Goal: Check status: Check status

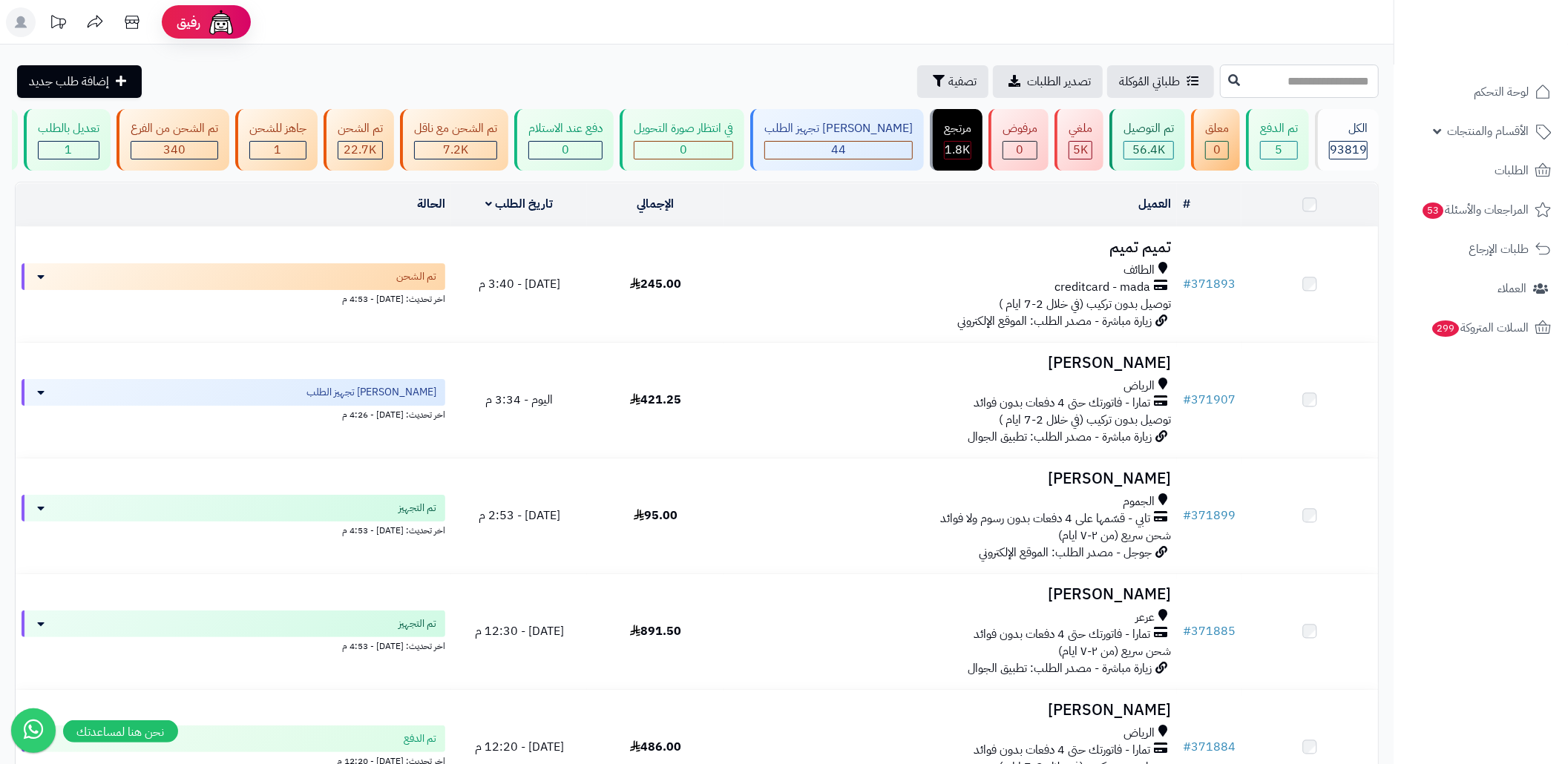
click at [1266, 86] on input "text" at bounding box center [1300, 82] width 159 height 33
paste input "******"
type input "******"
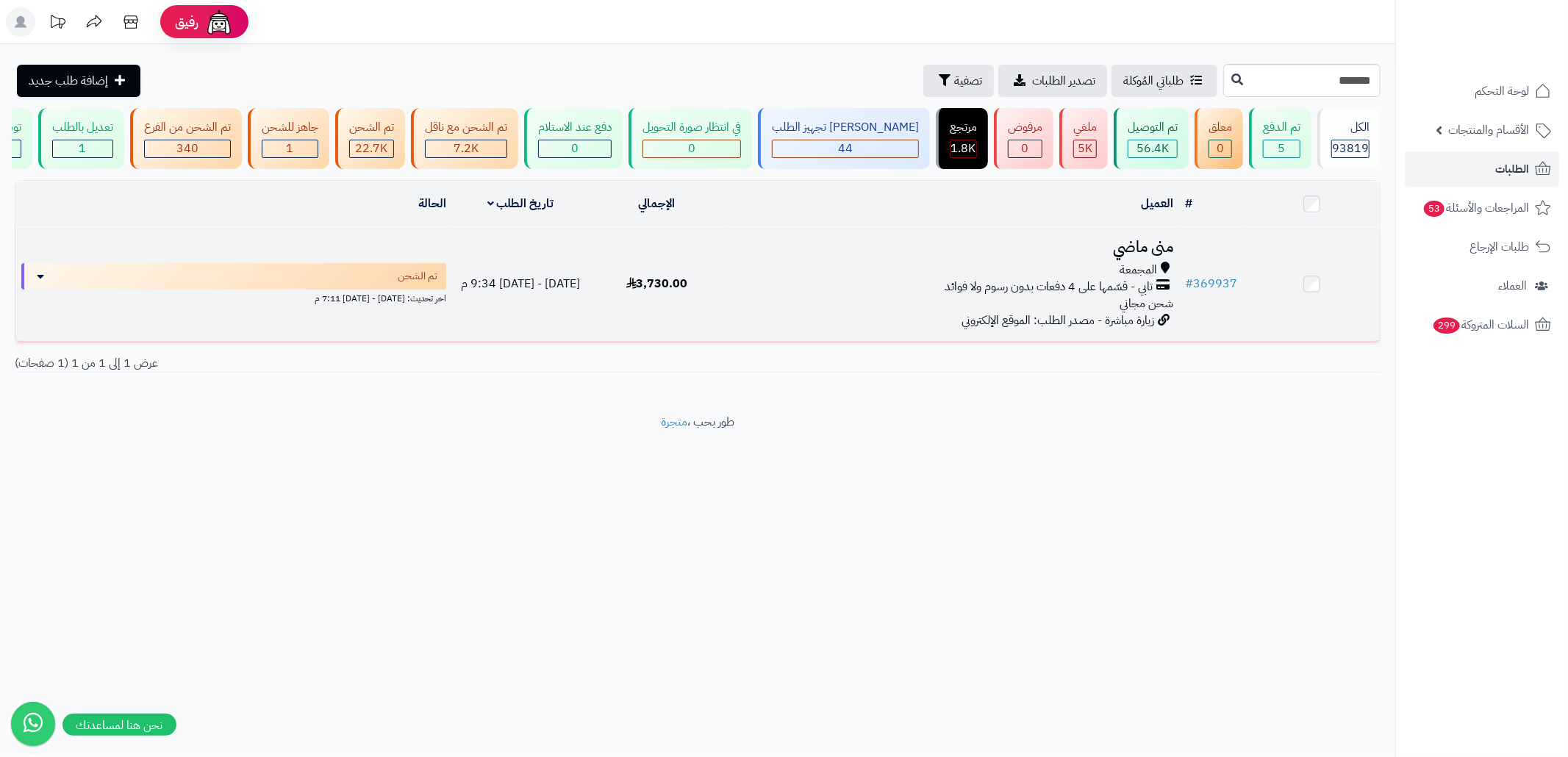
click at [1037, 327] on span "زيارة مباشرة - مصدر الطلب: الموقع الإلكتروني" at bounding box center [1058, 320] width 193 height 18
click at [1036, 296] on span "تابي - قسّمها على 4 دفعات بدون رسوم ولا فوائد" at bounding box center [1049, 286] width 208 height 17
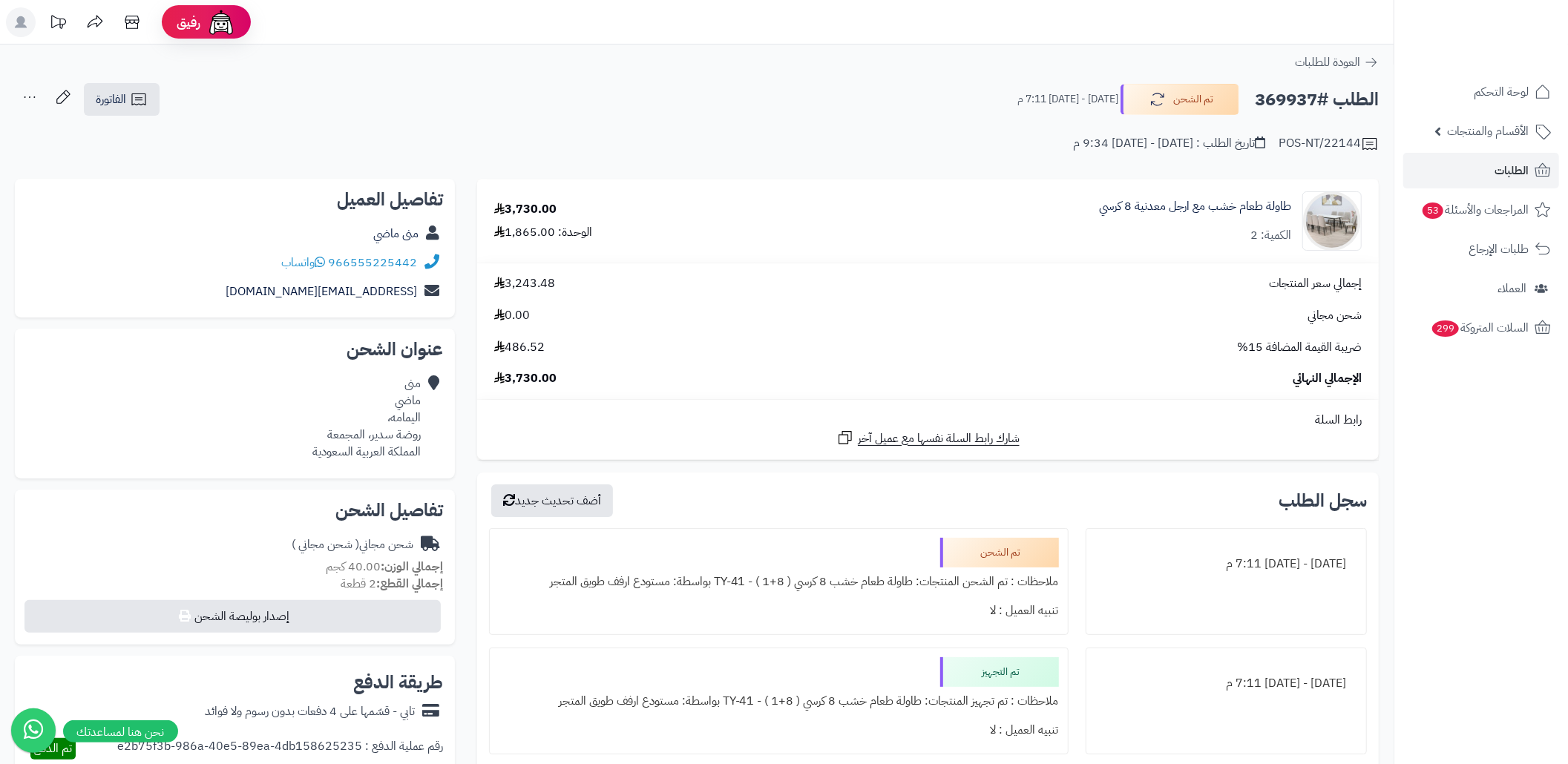
click at [348, 434] on div "منى ماضي اليمامه، روضة سدير، المجمعة المملكة العربية السعودية" at bounding box center [366, 417] width 108 height 84
copy div "المجمعة"
click at [427, 436] on icon at bounding box center [431, 417] width 15 height 84
copy div "روضة سدي"
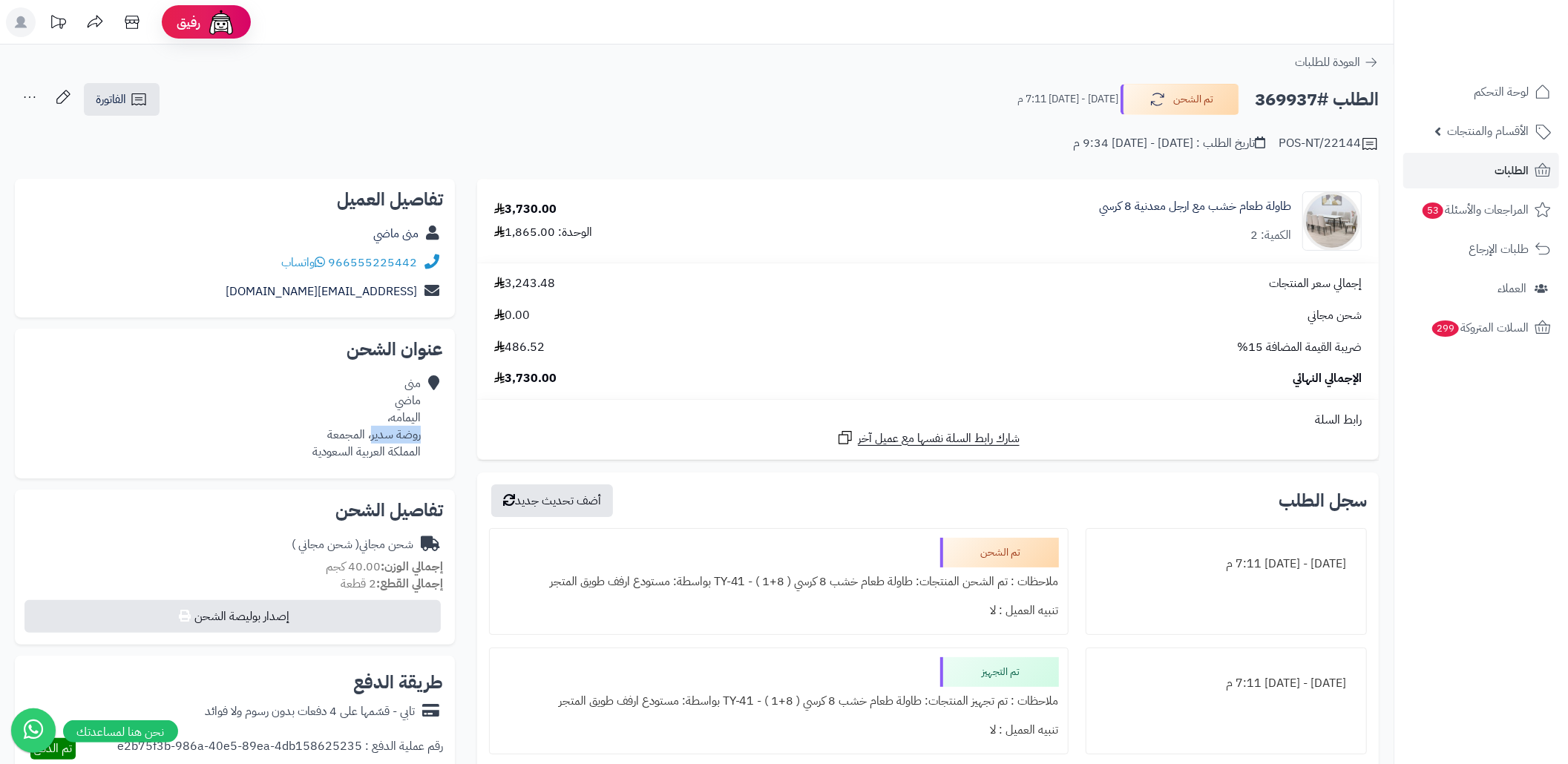
copy div "روضة سدير"
drag, startPoint x: 420, startPoint y: 436, endPoint x: 371, endPoint y: 441, distance: 49.3
click at [371, 441] on div "منى ماضي اليمامه، روضة سدير، المجمعة المملكة العربية السعودية" at bounding box center [366, 417] width 108 height 84
click at [342, 430] on div "منى ماضي اليمامه، روضة سدير، المجمعة المملكة العربية السعودية" at bounding box center [366, 417] width 108 height 84
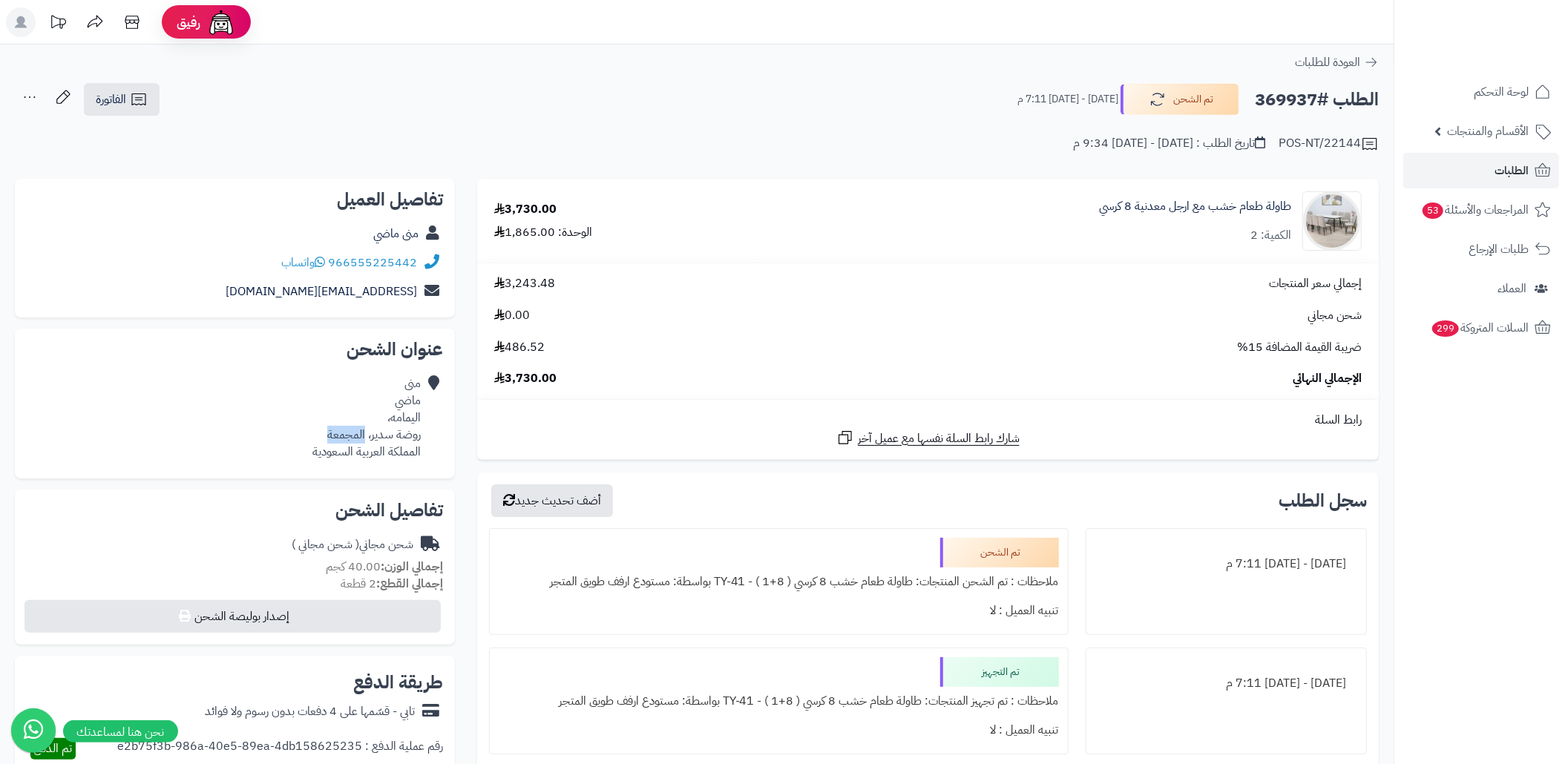
copy div "المجمعة"
click at [1490, 175] on link "الطلبات" at bounding box center [1482, 171] width 156 height 35
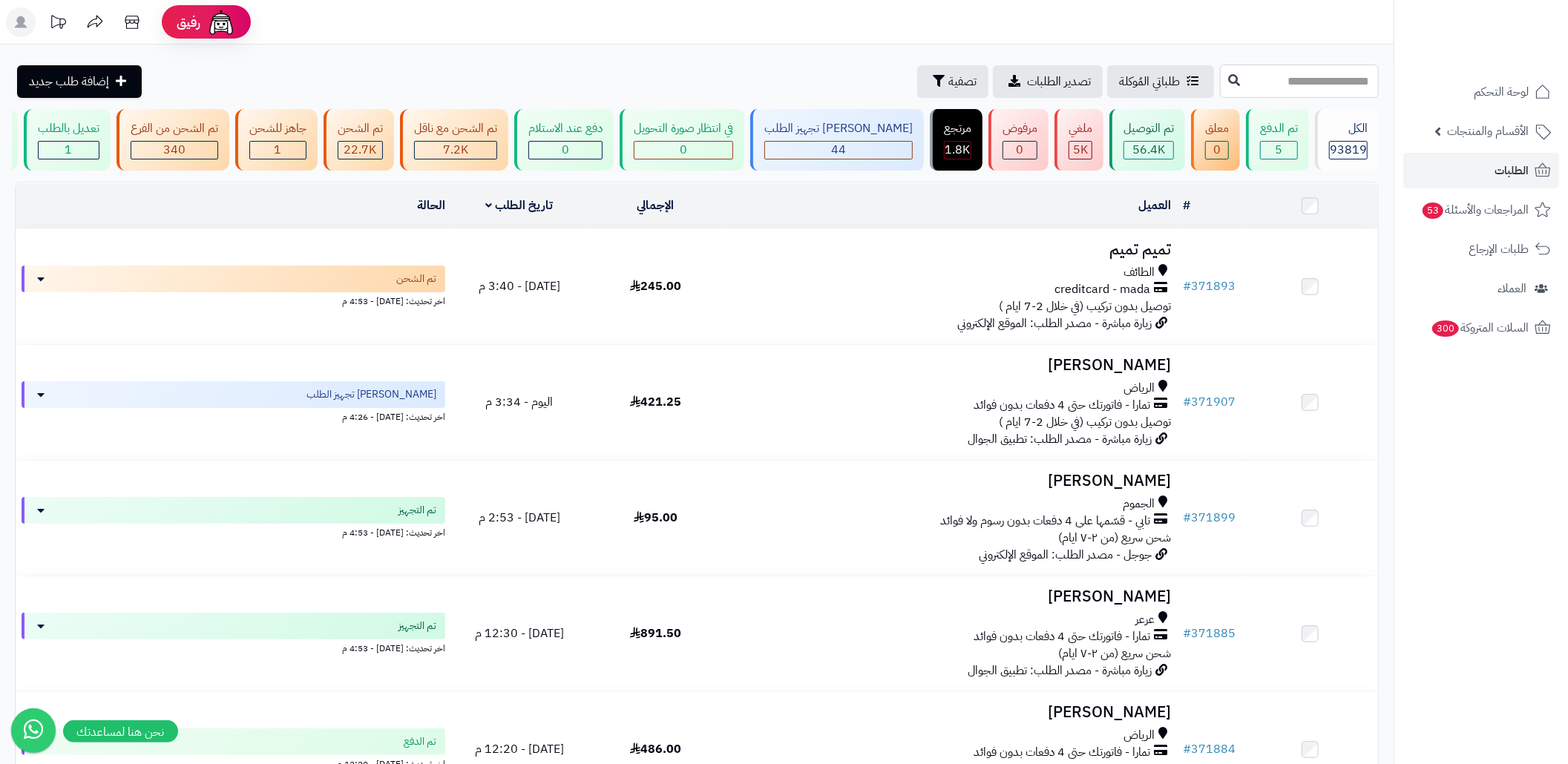
click at [1310, 78] on input "text" at bounding box center [1300, 82] width 159 height 33
paste input "******"
type input "******"
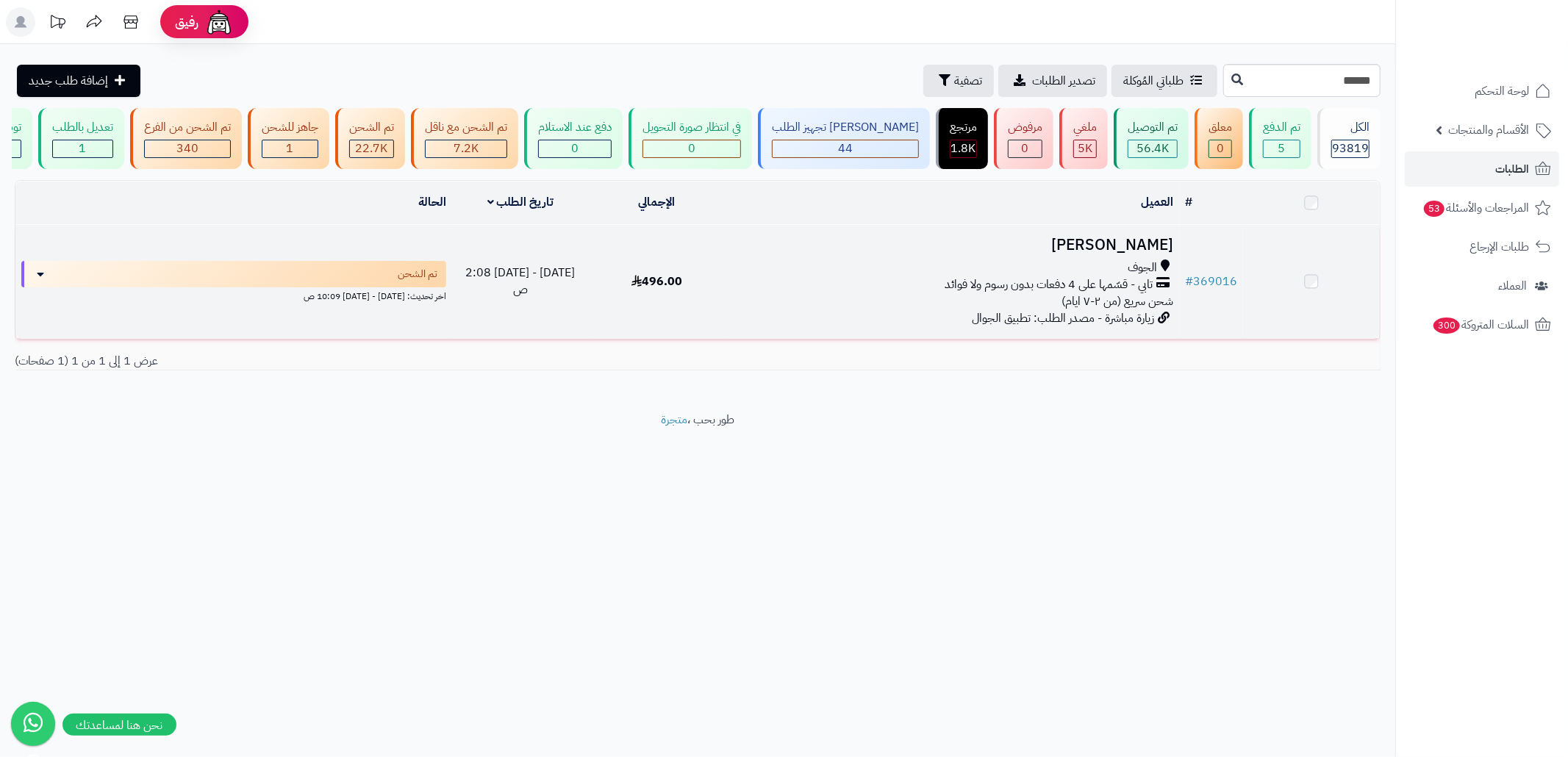
click at [711, 289] on td "496.00" at bounding box center [657, 281] width 137 height 114
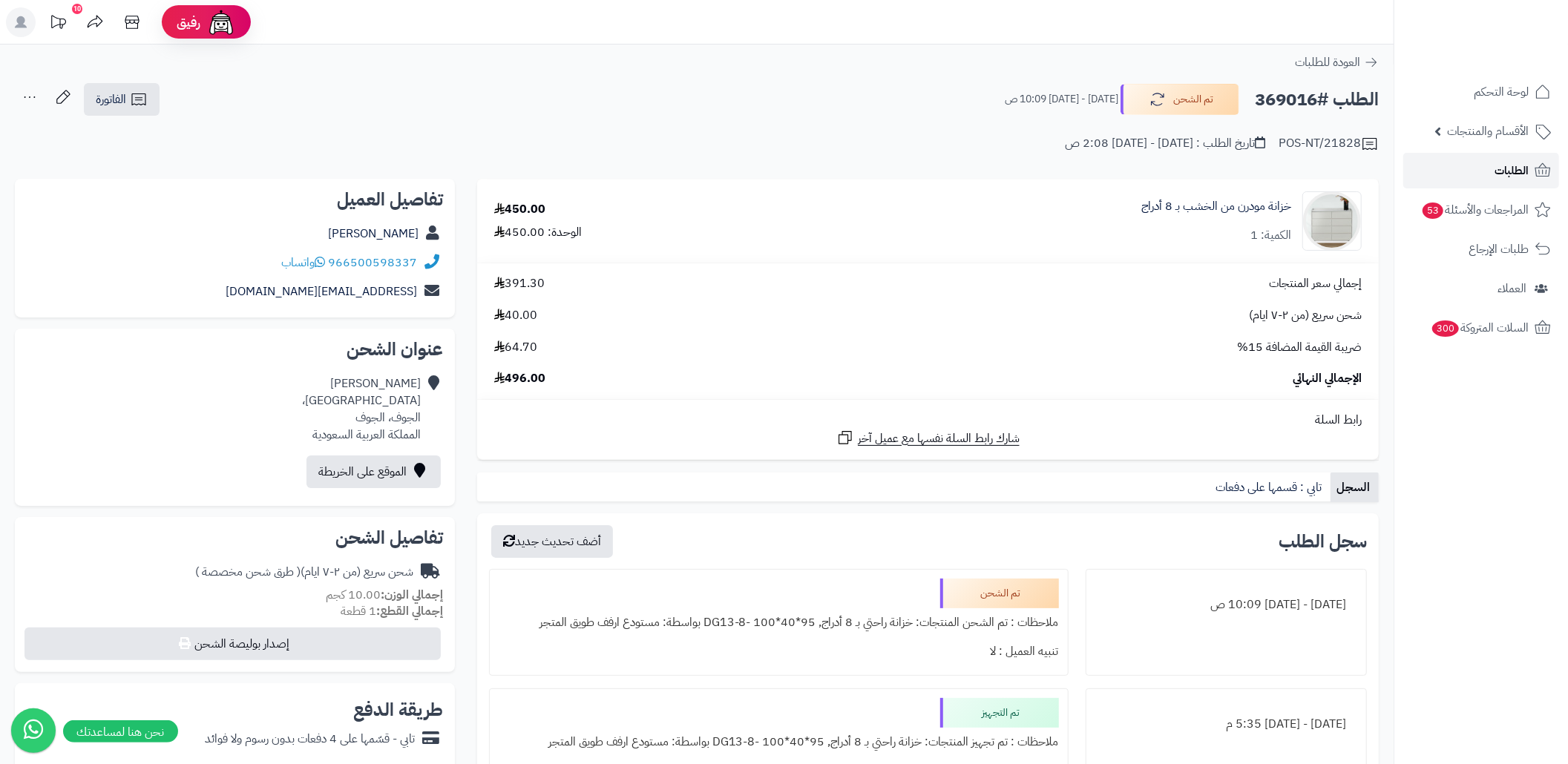
click at [1449, 184] on link "الطلبات" at bounding box center [1482, 171] width 156 height 35
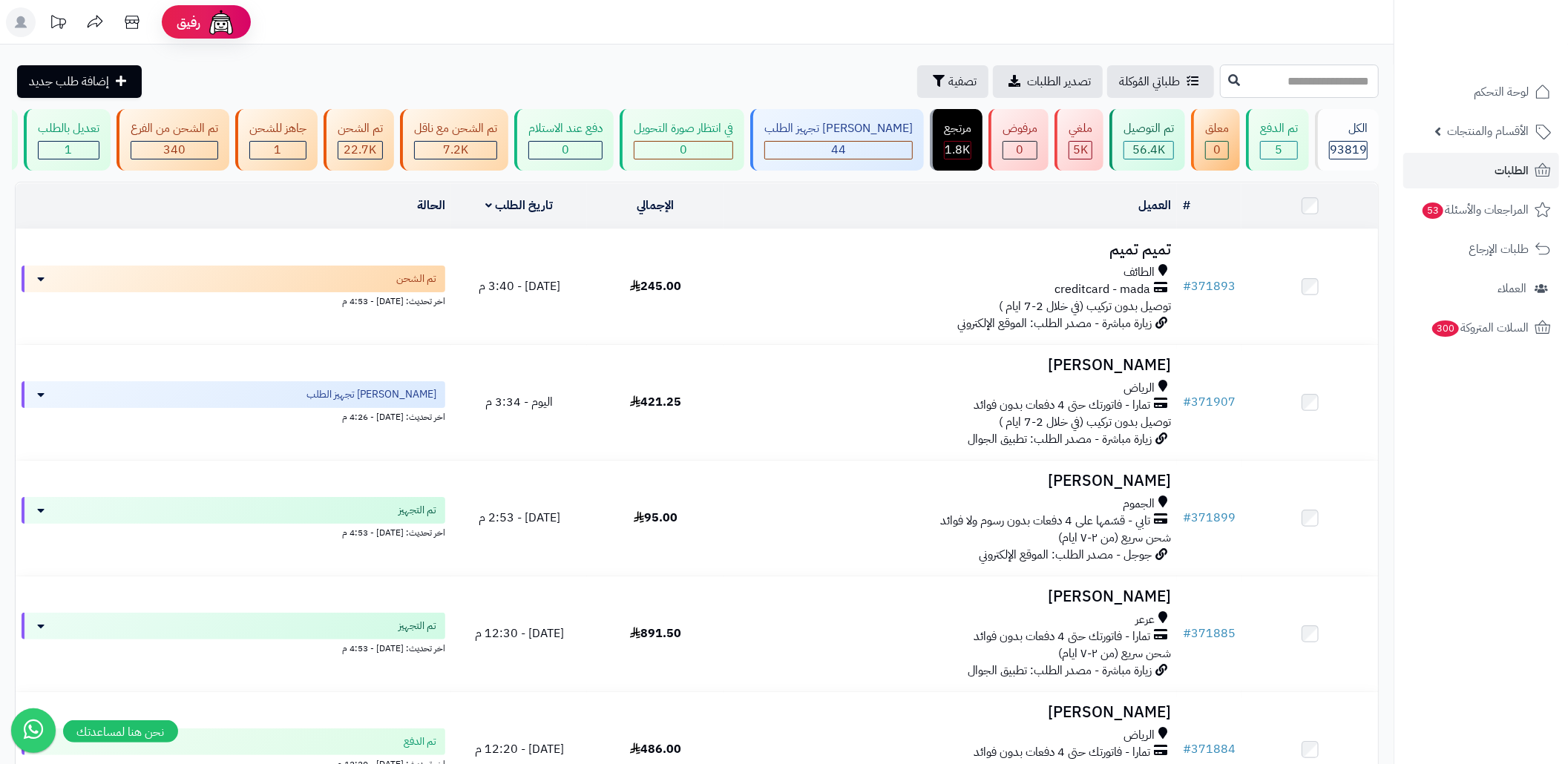
click at [1239, 81] on input "text" at bounding box center [1300, 82] width 159 height 33
paste input "******"
type input "******"
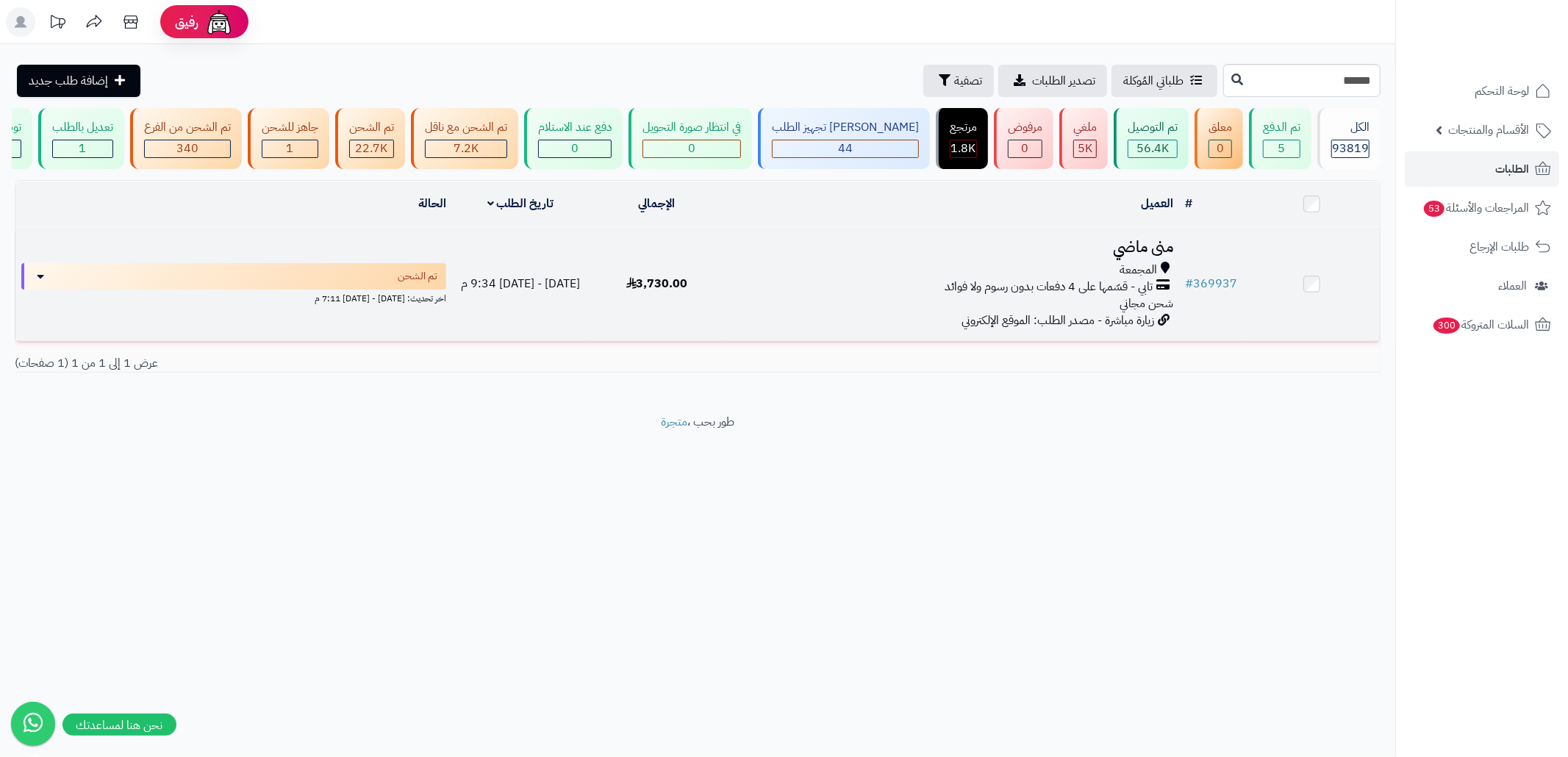
click at [1113, 291] on span "تابي - قسّمها على 4 دفعات بدون رسوم ولا فوائد" at bounding box center [1049, 286] width 208 height 17
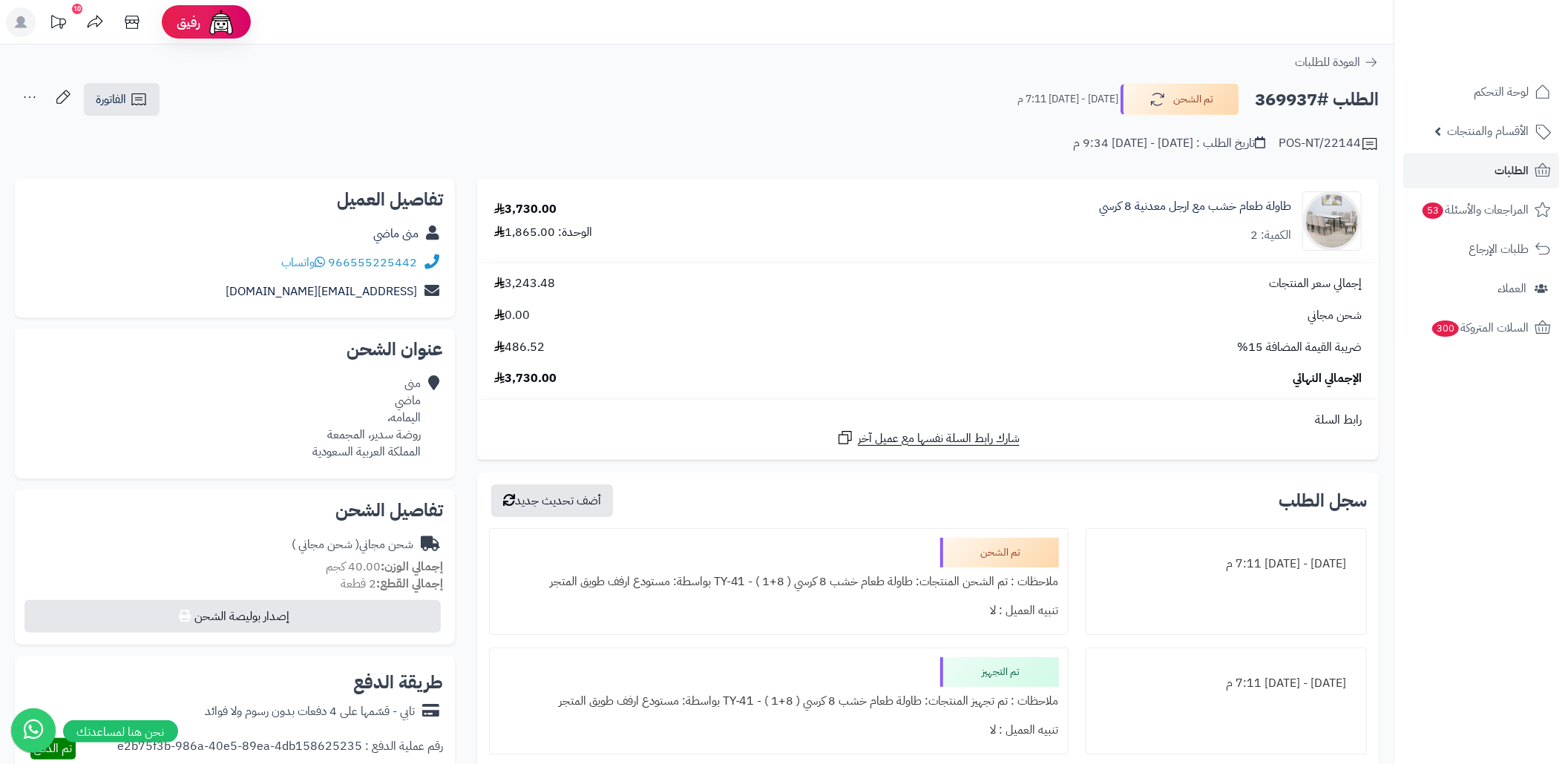
click at [351, 438] on div "منى ماضي اليمامه، روضة سدير، المجمعة المملكة العربية السعودية" at bounding box center [366, 417] width 108 height 84
copy div "المجمعة"
click at [1434, 179] on link "الطلبات" at bounding box center [1482, 171] width 156 height 35
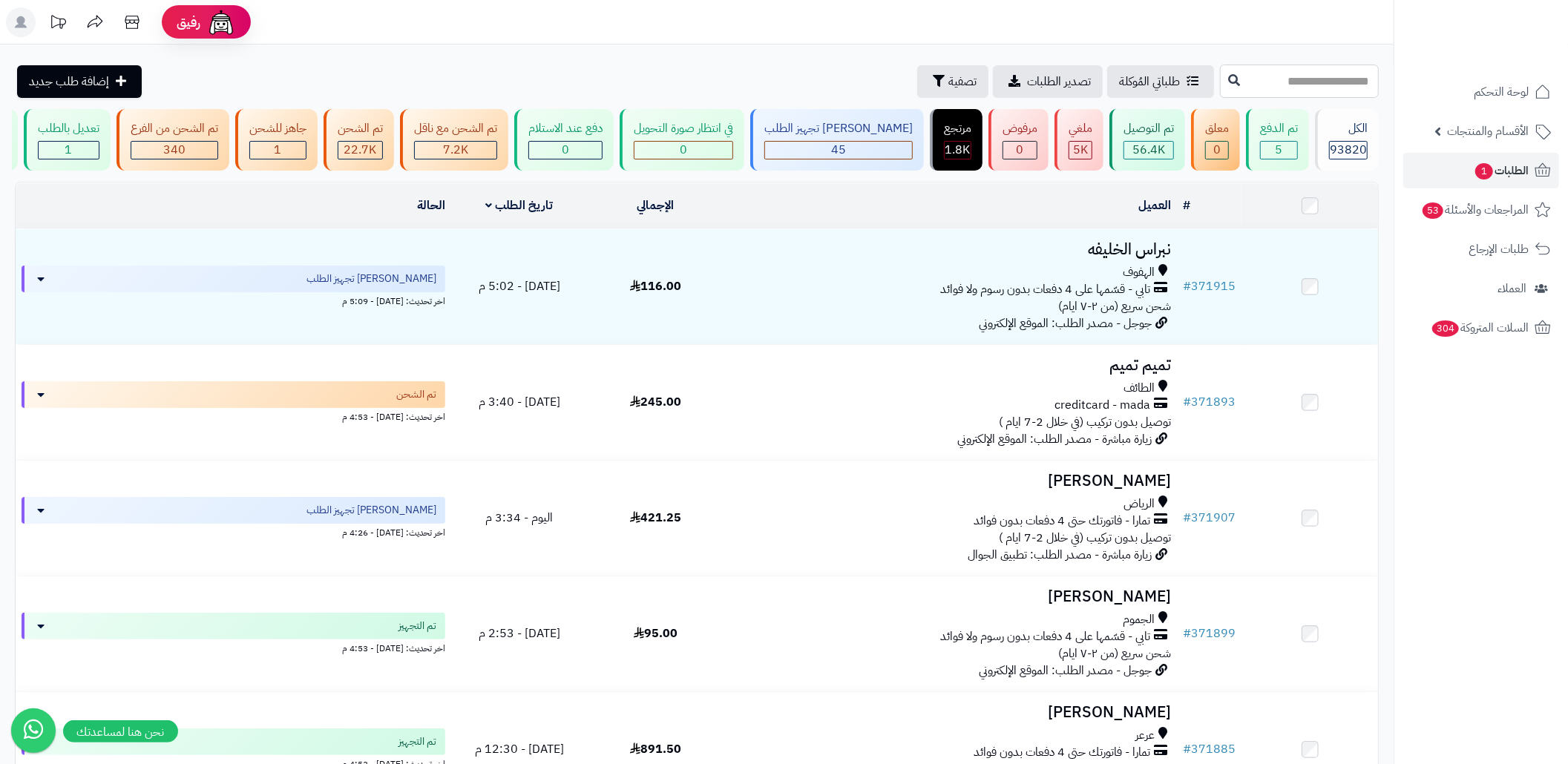
click at [1283, 92] on input "text" at bounding box center [1300, 82] width 159 height 33
paste input "******"
type input "******"
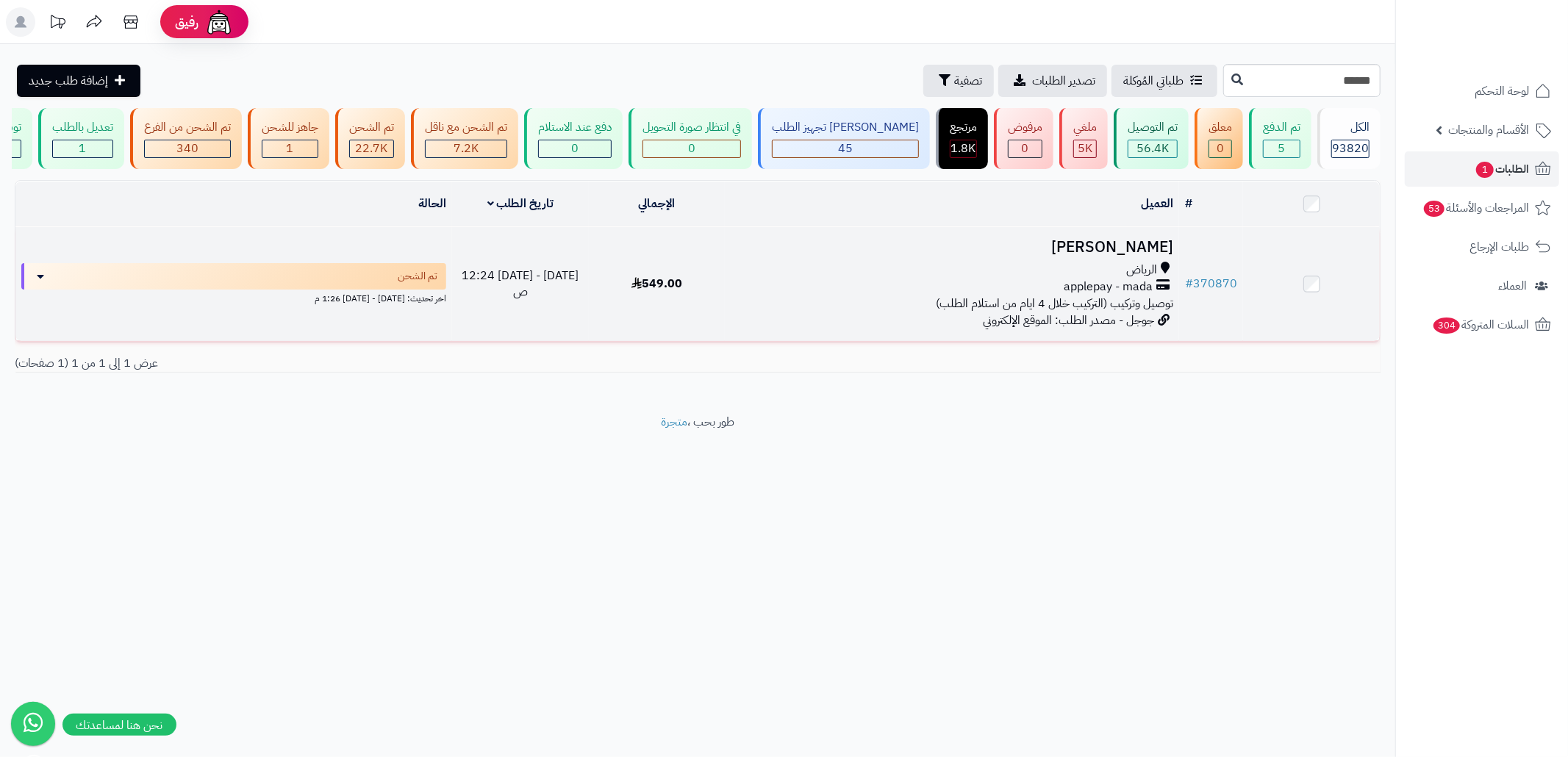
click at [810, 312] on div "الرياض applepay - mada توصيل وتركيب (التركيب خلال 4 ايام من استلام الطلب)" at bounding box center [952, 287] width 443 height 51
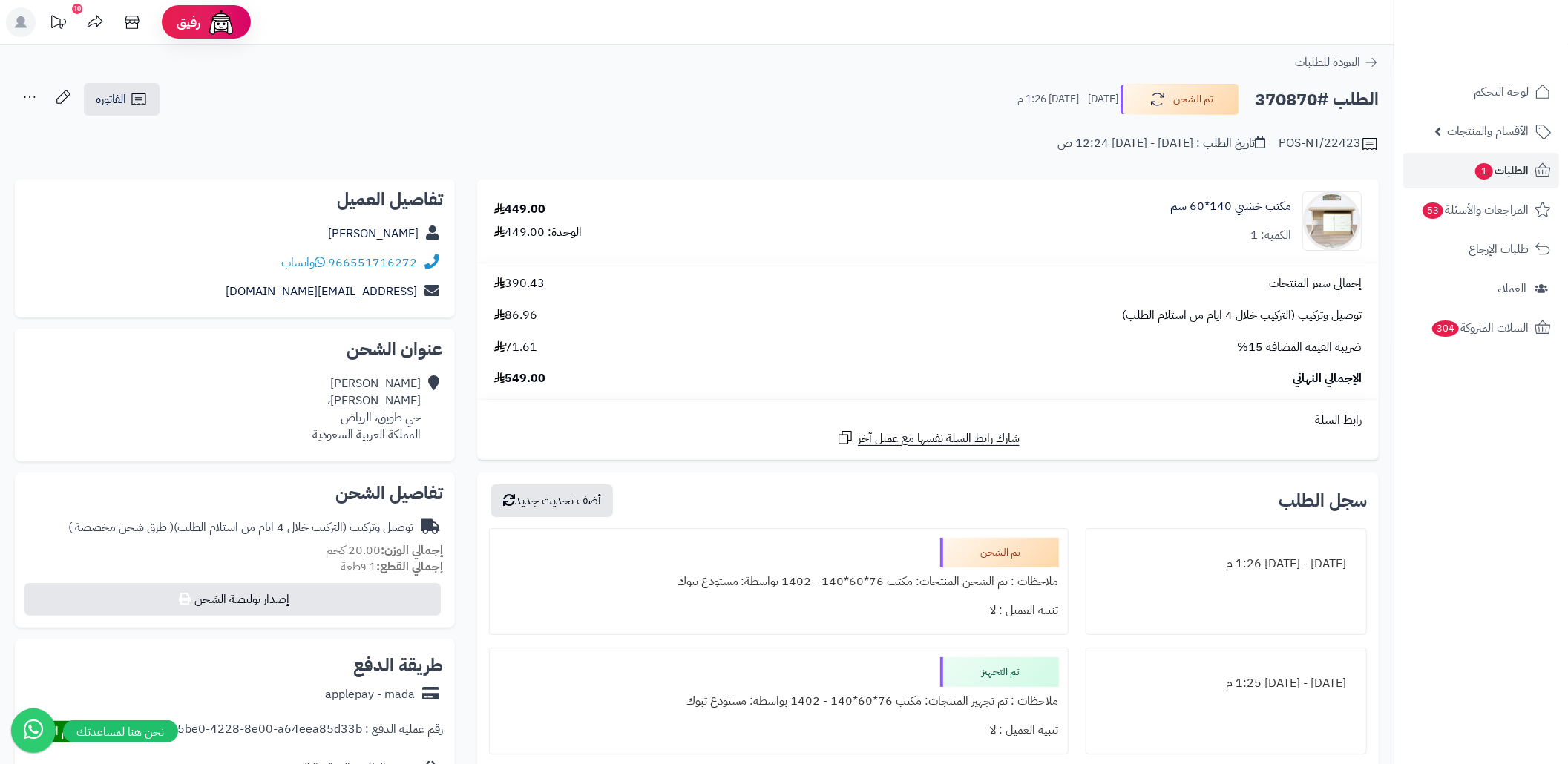
click at [1296, 105] on h2 "الطلب #370870" at bounding box center [1317, 99] width 124 height 30
copy h2 "370870"
drag, startPoint x: 421, startPoint y: 413, endPoint x: 378, endPoint y: 423, distance: 44.1
click at [378, 423] on div "Norah Mobarak عبدالرحمن الوهيبي، حي طويق، الرياض المملكة العربية السعودية" at bounding box center [235, 409] width 417 height 80
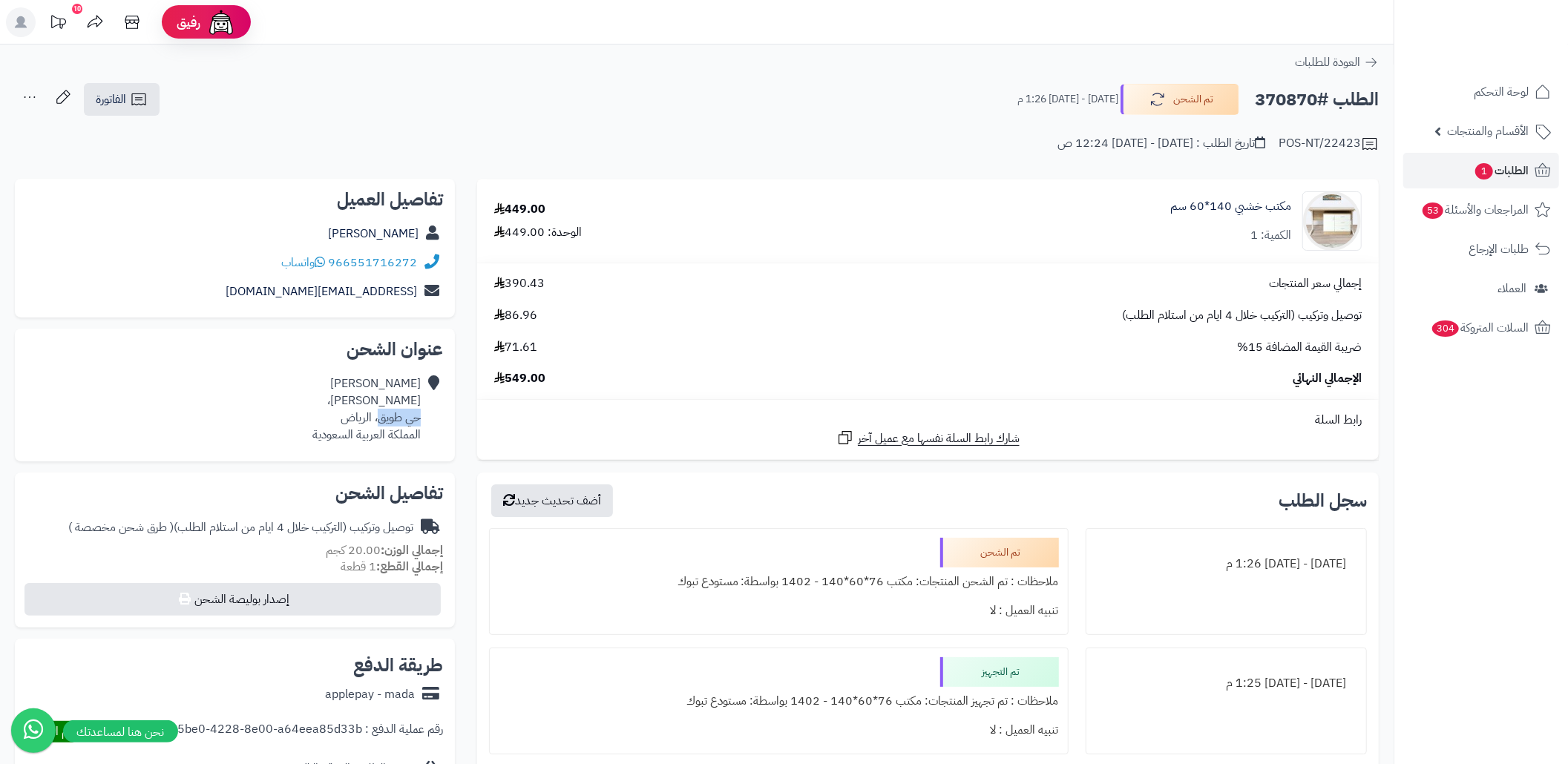
copy div "حي طويق"
click at [591, 105] on div "الطلب #370870 تم الشحن الثلاثاء - ١٩ أغسطس ٢٠٢٥ - 1:26 م الفاتورة طباعة الفاتور…" at bounding box center [697, 100] width 1365 height 35
click at [130, 104] on icon at bounding box center [139, 99] width 18 height 18
click at [208, 167] on link "إرسال الفاتورة إلى بريد العميل" at bounding box center [162, 171] width 161 height 33
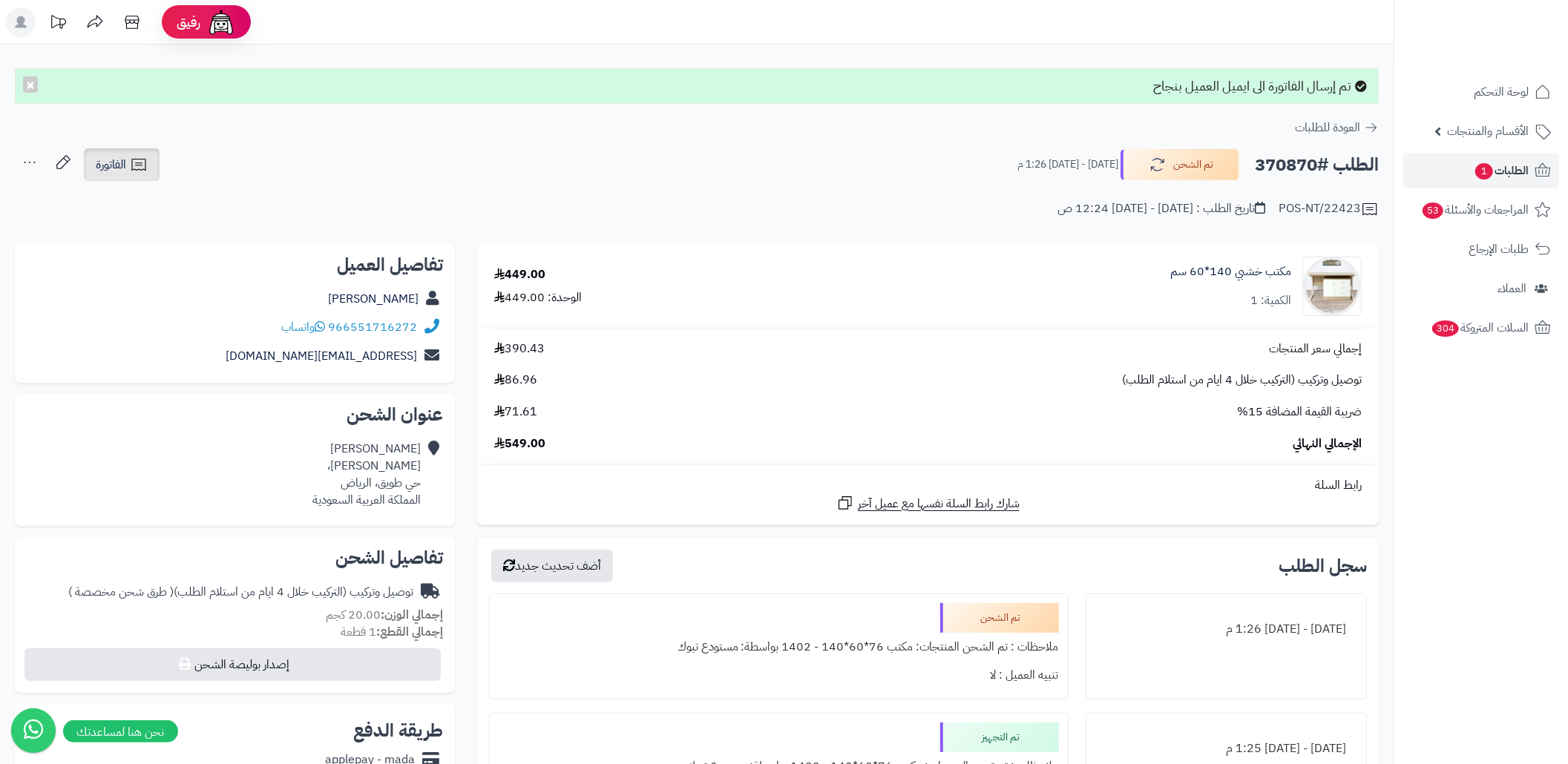
click at [110, 167] on span "الفاتورة" at bounding box center [110, 165] width 30 height 18
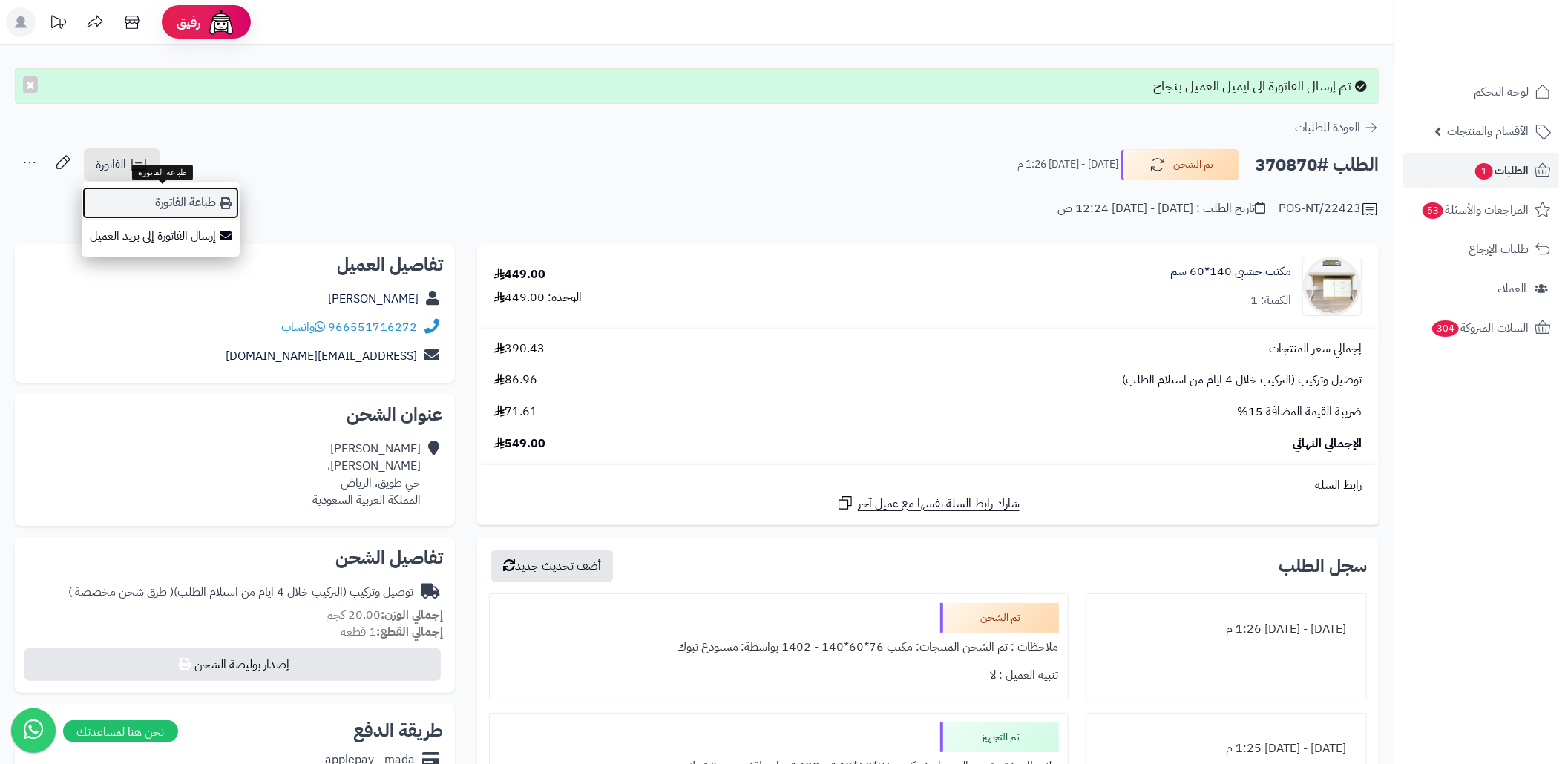
click at [163, 187] on link "طباعة الفاتورة" at bounding box center [160, 203] width 158 height 33
